Goal: Task Accomplishment & Management: Use online tool/utility

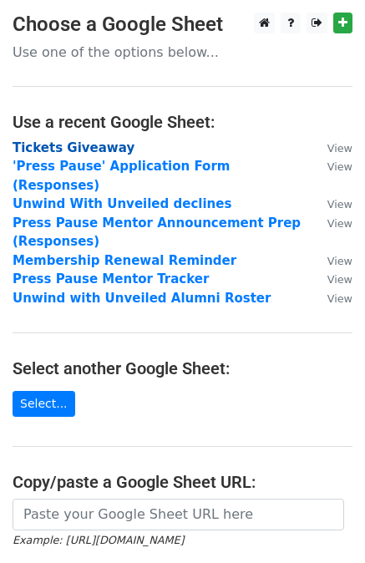
click at [54, 150] on strong "Tickets Giveaway" at bounding box center [74, 147] width 122 height 15
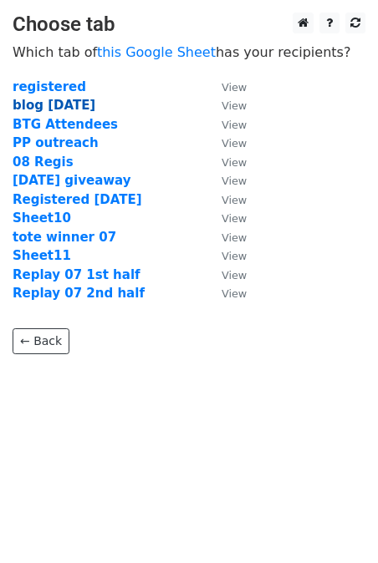
click at [51, 104] on strong "blog [DATE]" at bounding box center [54, 105] width 83 height 15
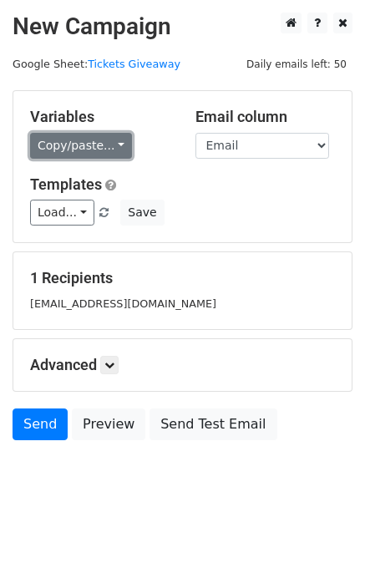
click at [51, 141] on link "Copy/paste..." at bounding box center [81, 146] width 102 height 26
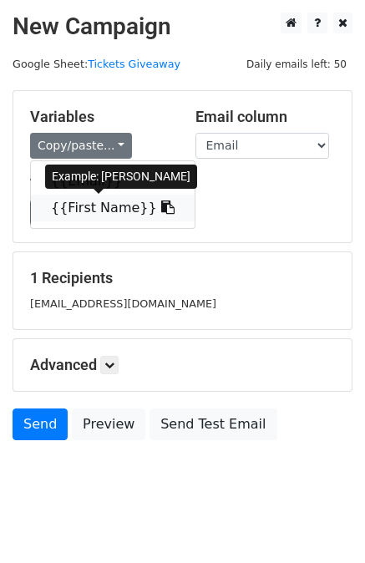
click at [68, 208] on link "{{First Name}}" at bounding box center [113, 208] width 164 height 27
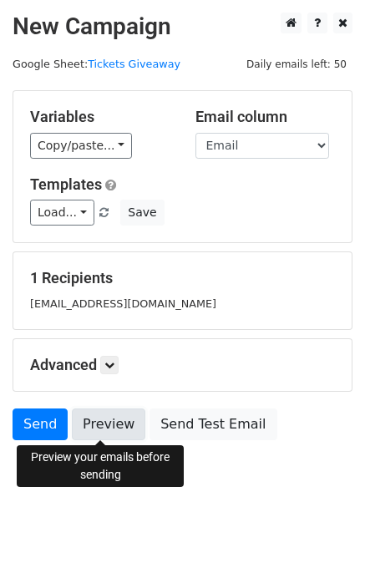
click at [110, 420] on link "Preview" at bounding box center [109, 425] width 74 height 32
